Goal: Transaction & Acquisition: Purchase product/service

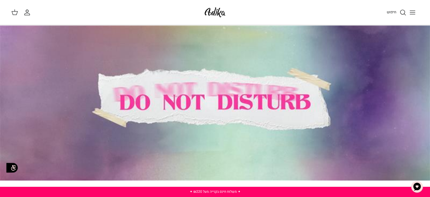
click at [410, 10] on icon "Toggle menu" at bounding box center [412, 12] width 7 height 7
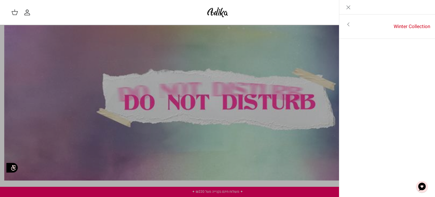
click at [350, 24] on icon "Toggle menu" at bounding box center [348, 24] width 7 height 7
click at [418, 28] on link "לכל הפריטים" at bounding box center [387, 25] width 90 height 14
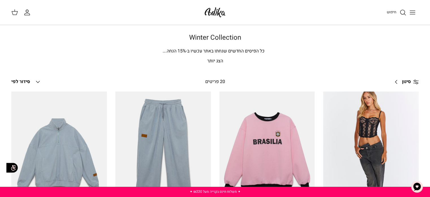
click at [214, 9] on img at bounding box center [215, 12] width 24 height 13
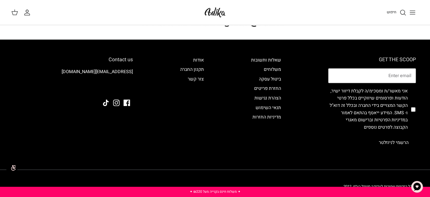
scroll to position [567, 0]
